Goal: Register for event/course

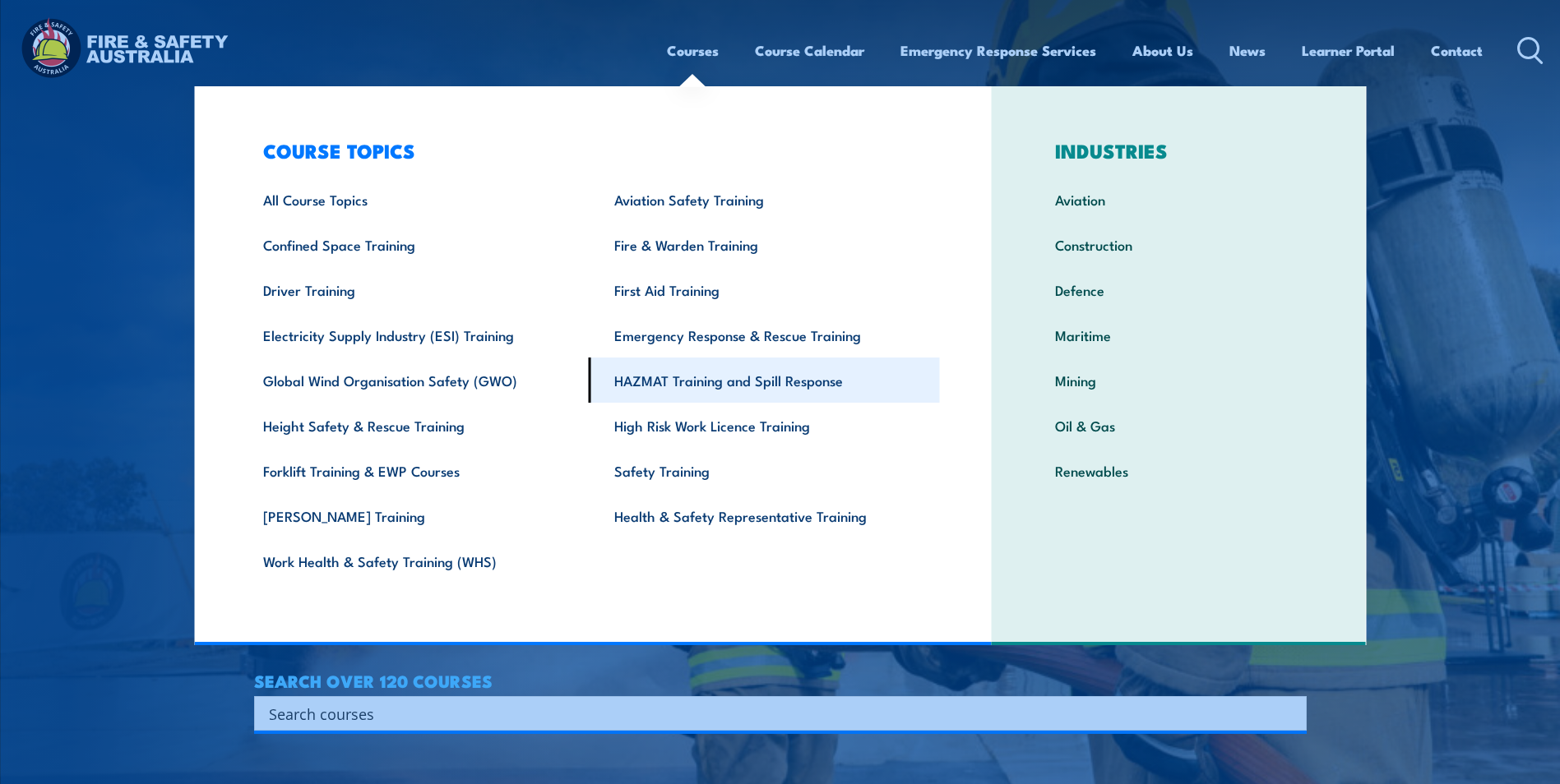
click at [637, 377] on link "HAZMAT Training and Spill Response" at bounding box center [764, 379] width 351 height 45
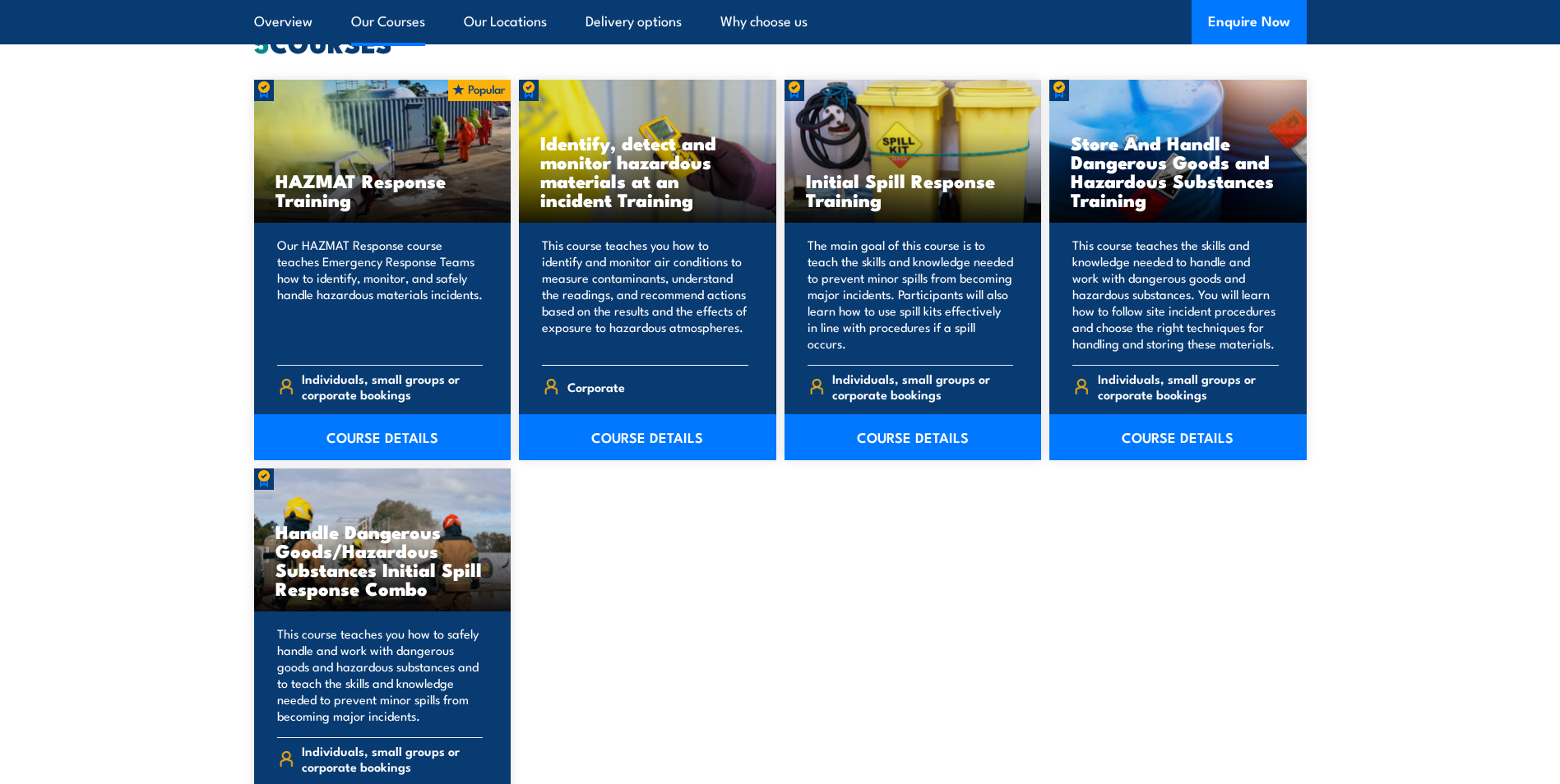
scroll to position [1397, 0]
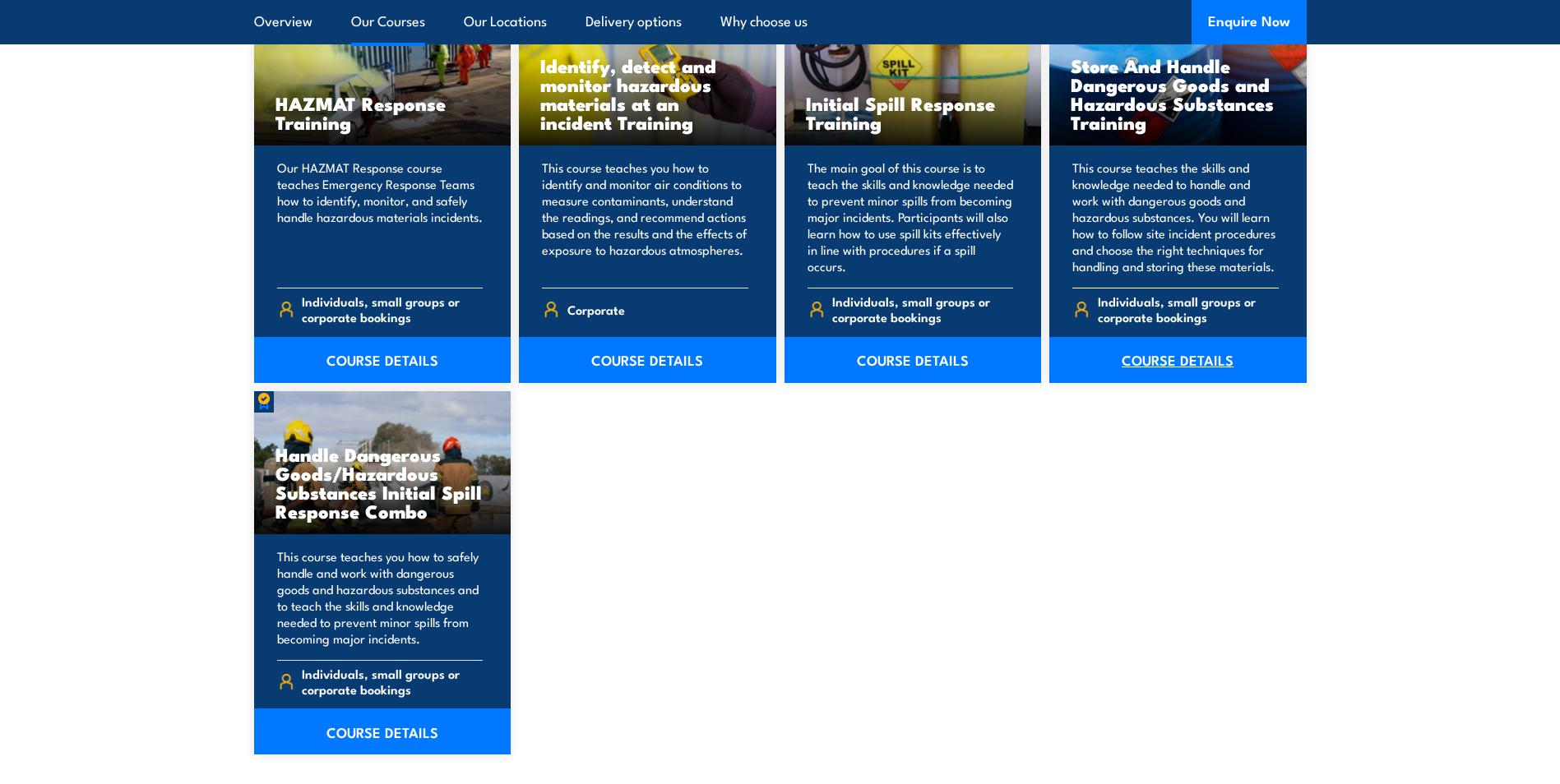
click at [1141, 360] on link "COURSE DETAILS" at bounding box center [1178, 360] width 258 height 46
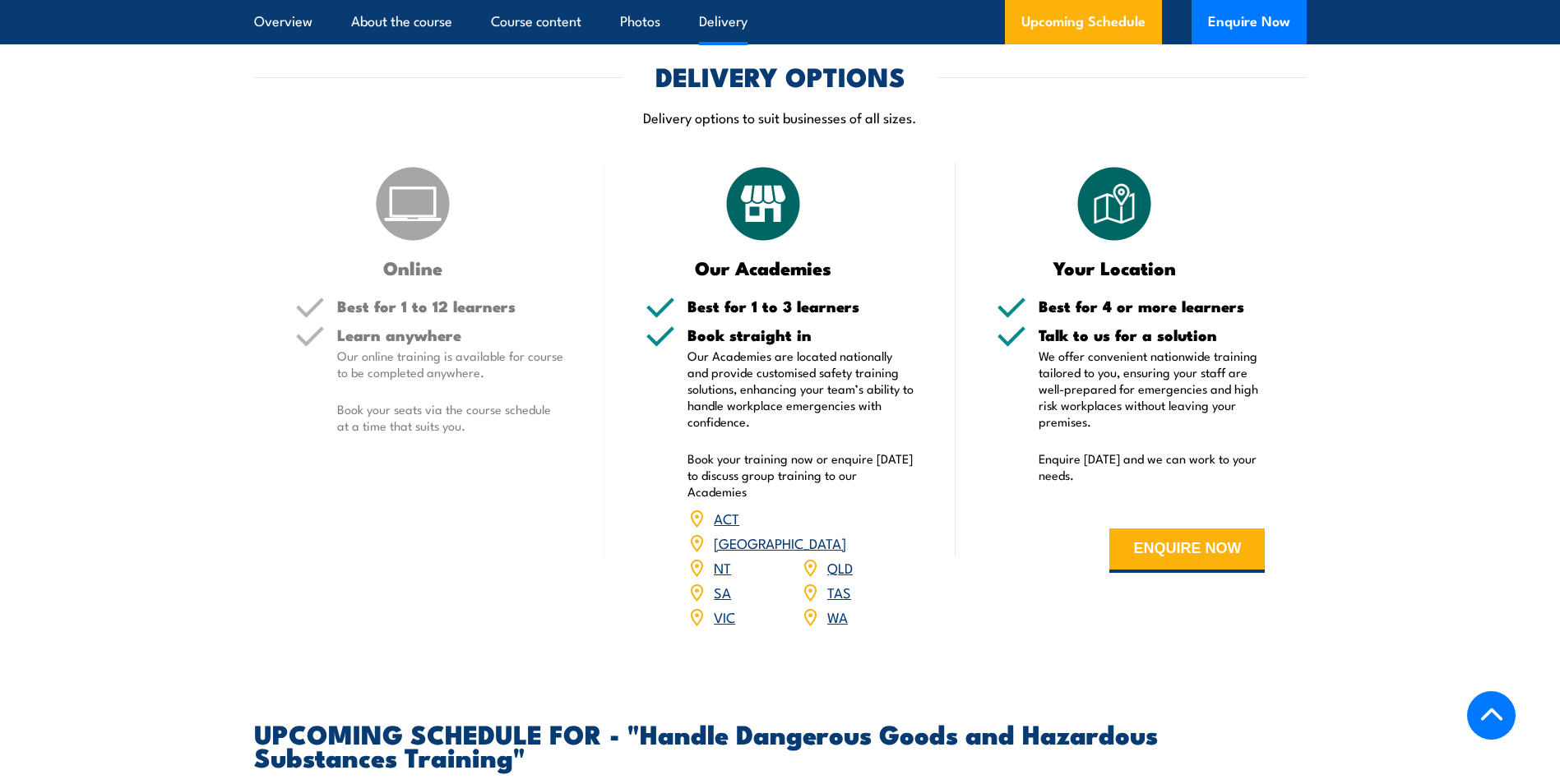
scroll to position [1890, 0]
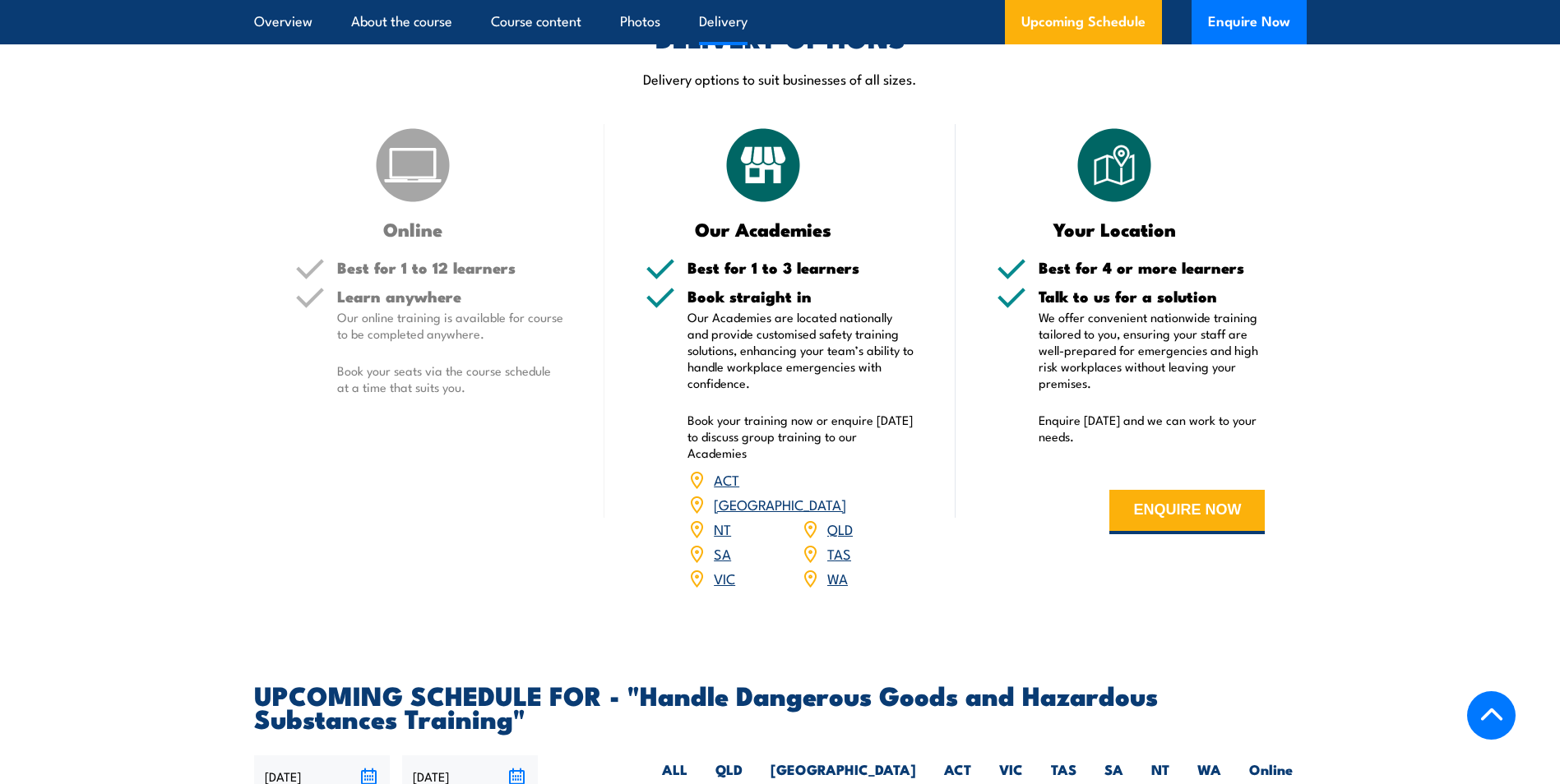
click at [840, 538] on link "QLD" at bounding box center [839, 528] width 26 height 19
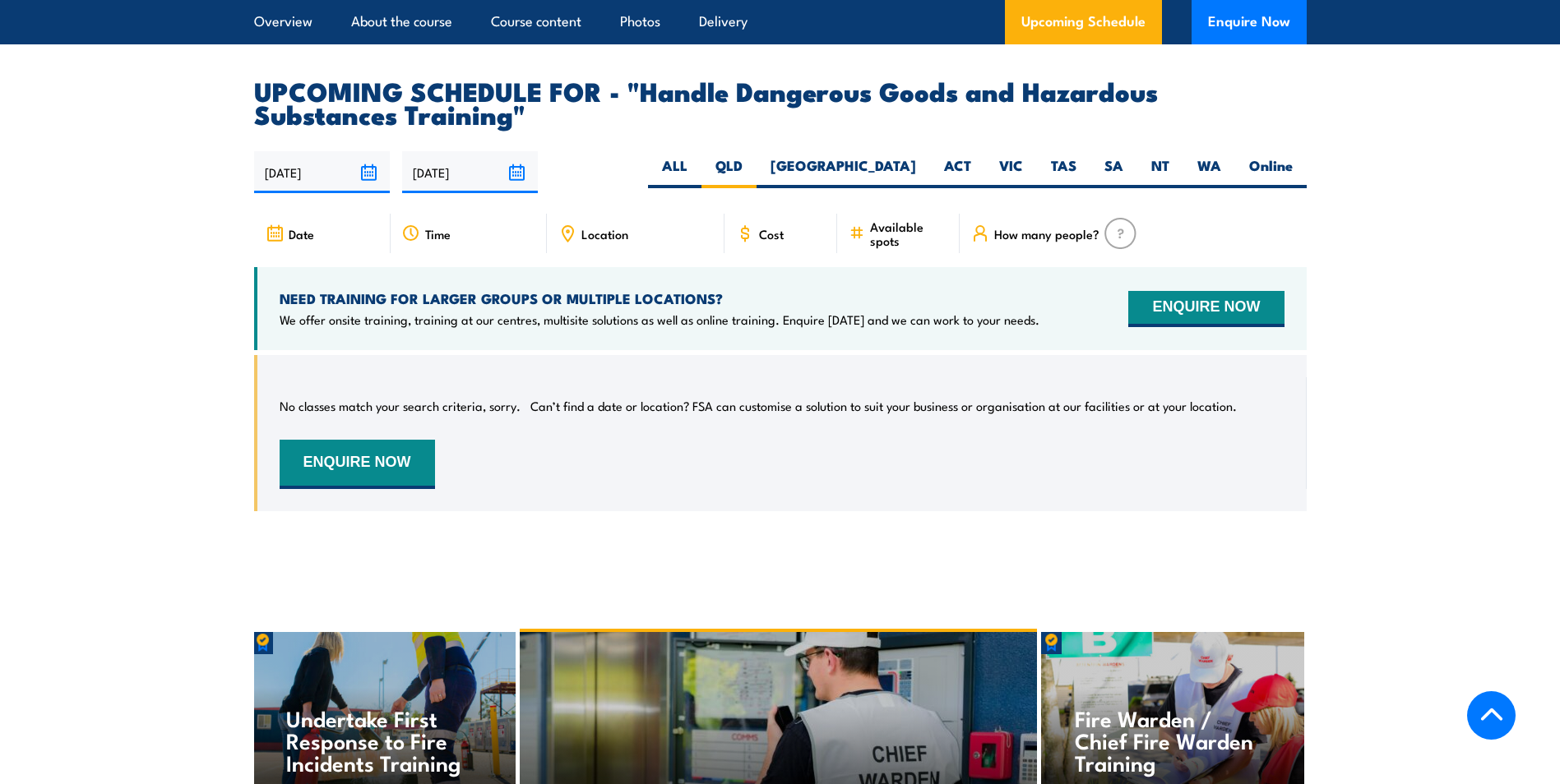
scroll to position [2423, 0]
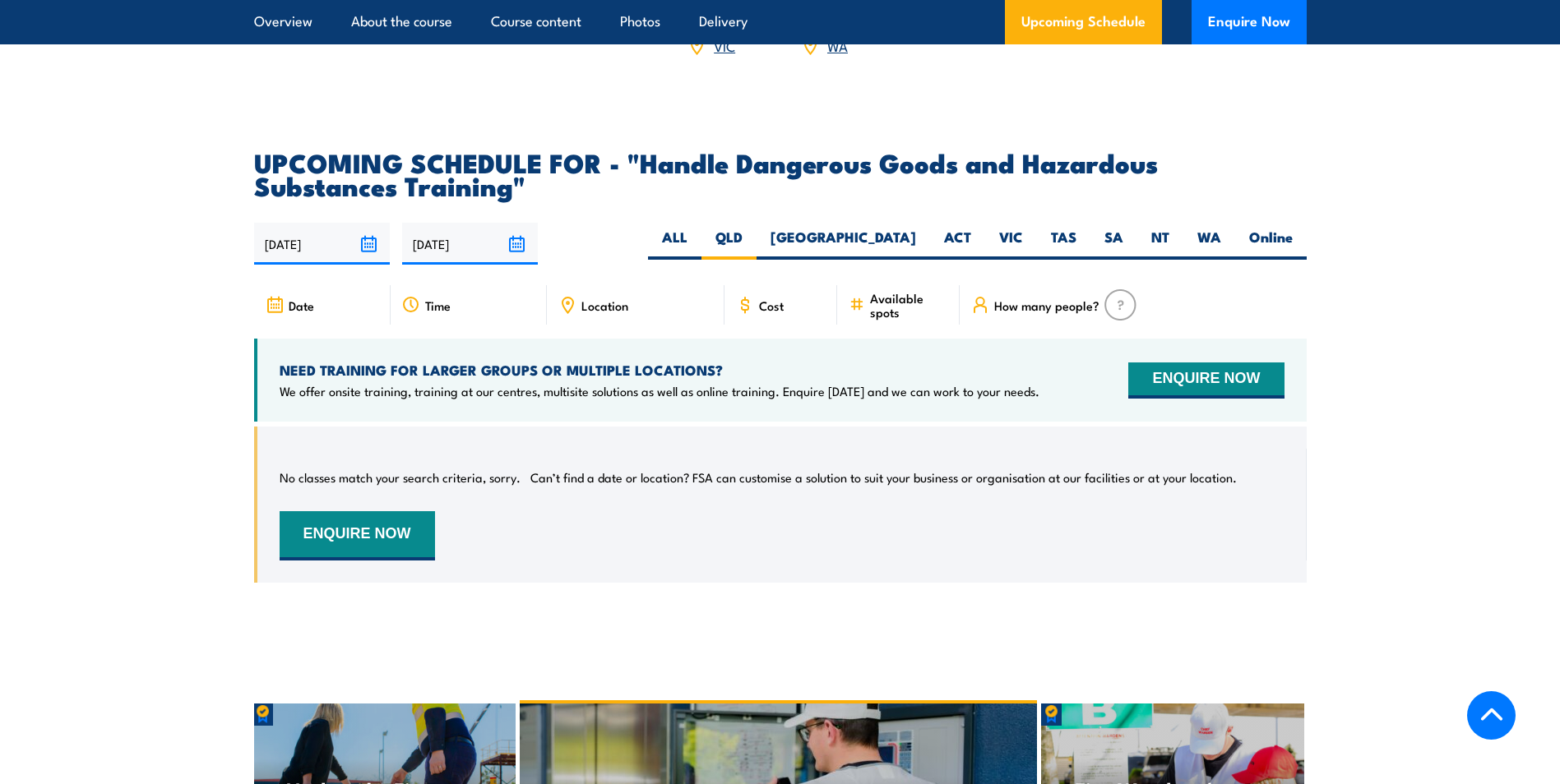
click at [279, 305] on icon at bounding box center [279, 304] width 0 height 1
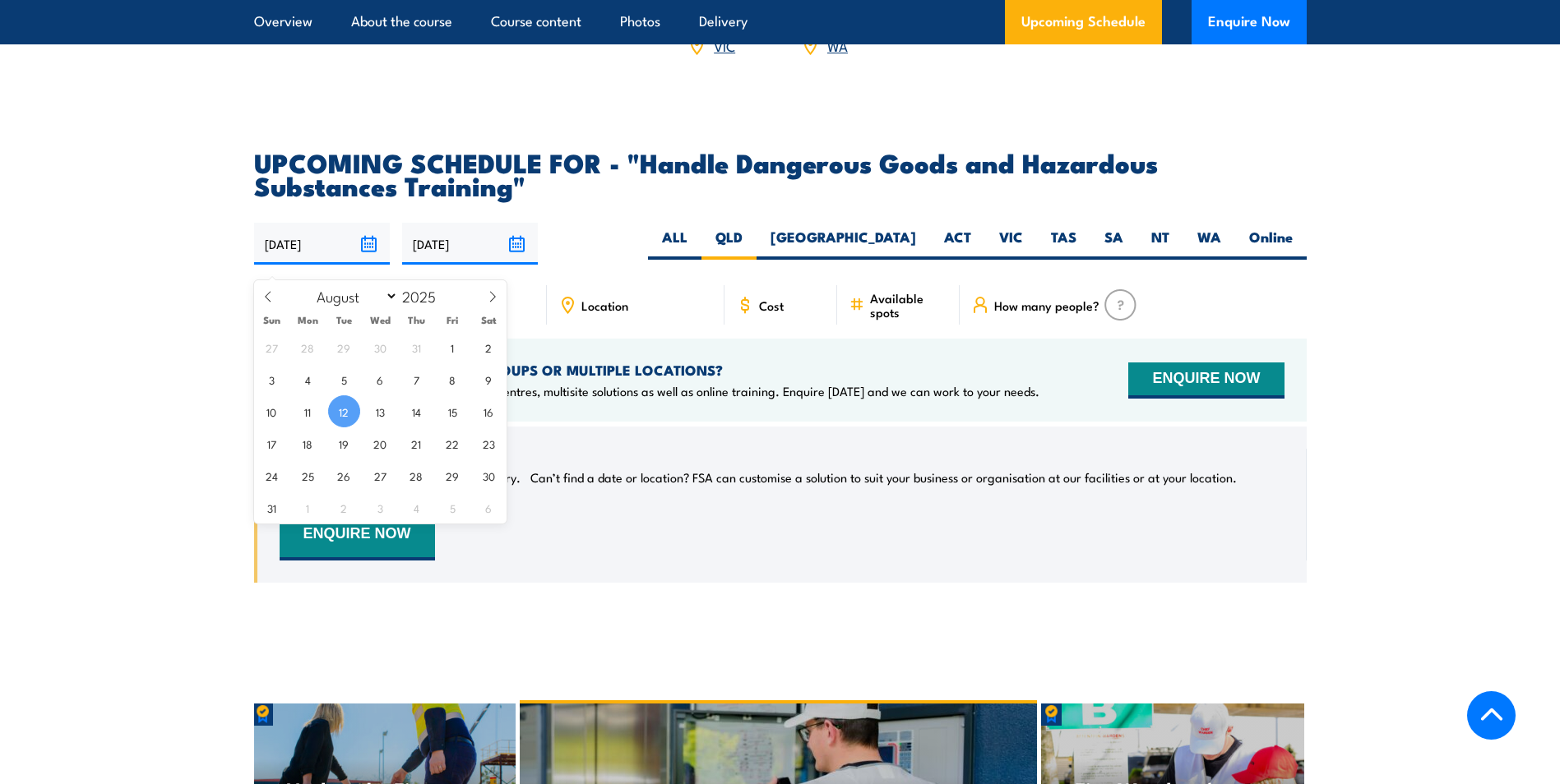
click at [367, 259] on input "12/08/2025" at bounding box center [322, 244] width 136 height 42
click at [342, 474] on span "26" at bounding box center [344, 475] width 32 height 32
type input "[DATE]"
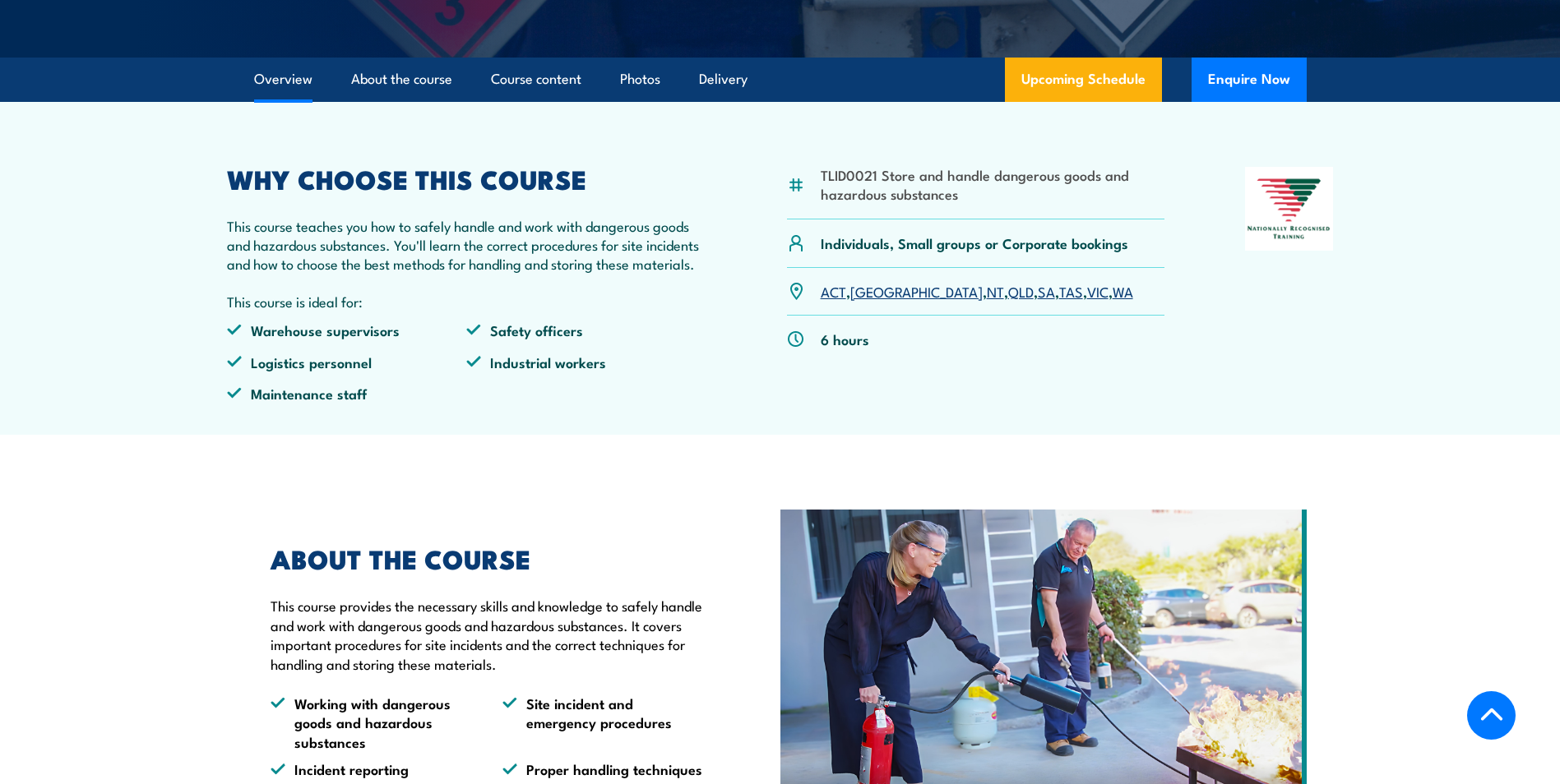
scroll to position [533, 0]
